Goal: Information Seeking & Learning: Learn about a topic

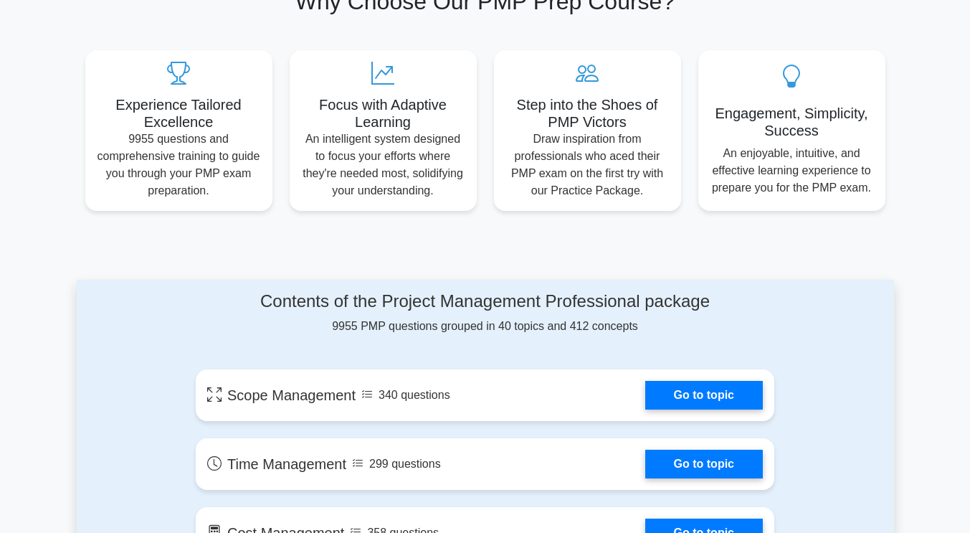
scroll to position [494, 0]
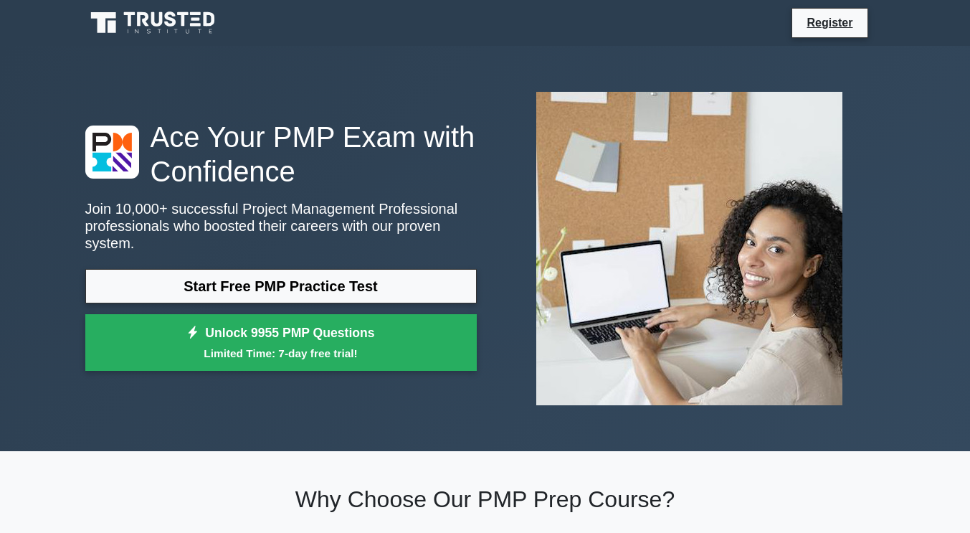
click at [351, 271] on link "Start Free PMP Practice Test" at bounding box center [281, 286] width 392 height 34
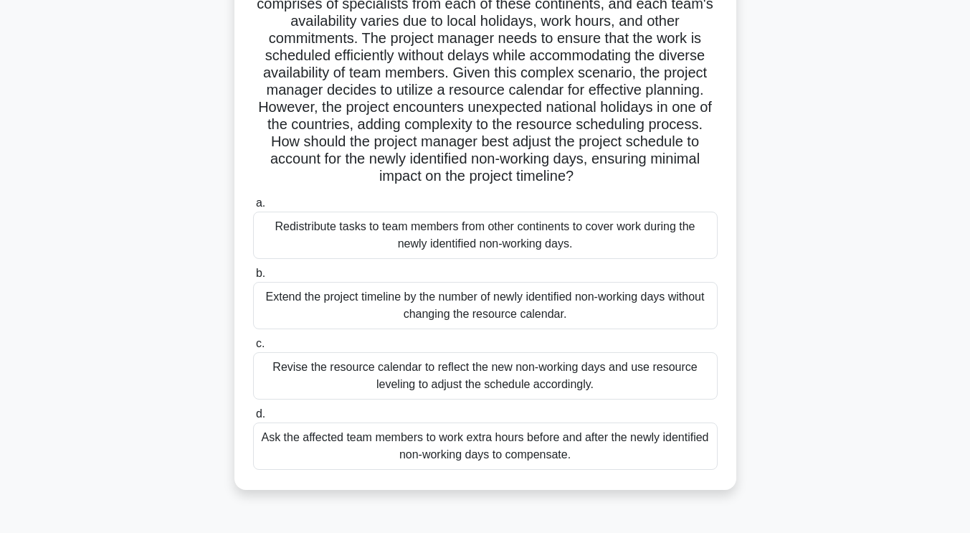
scroll to position [242, 0]
